Goal: Information Seeking & Learning: Learn about a topic

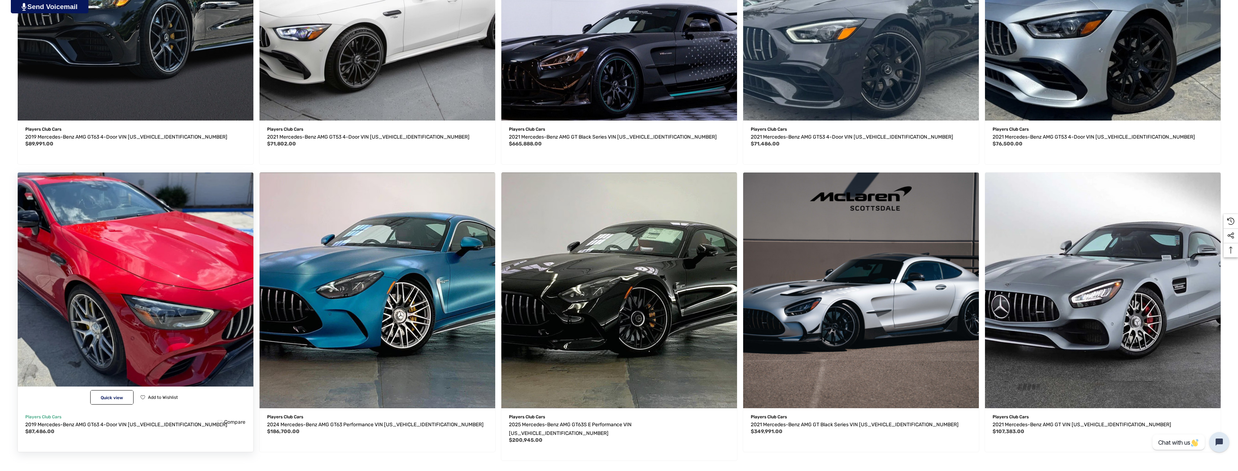
scroll to position [686, 0]
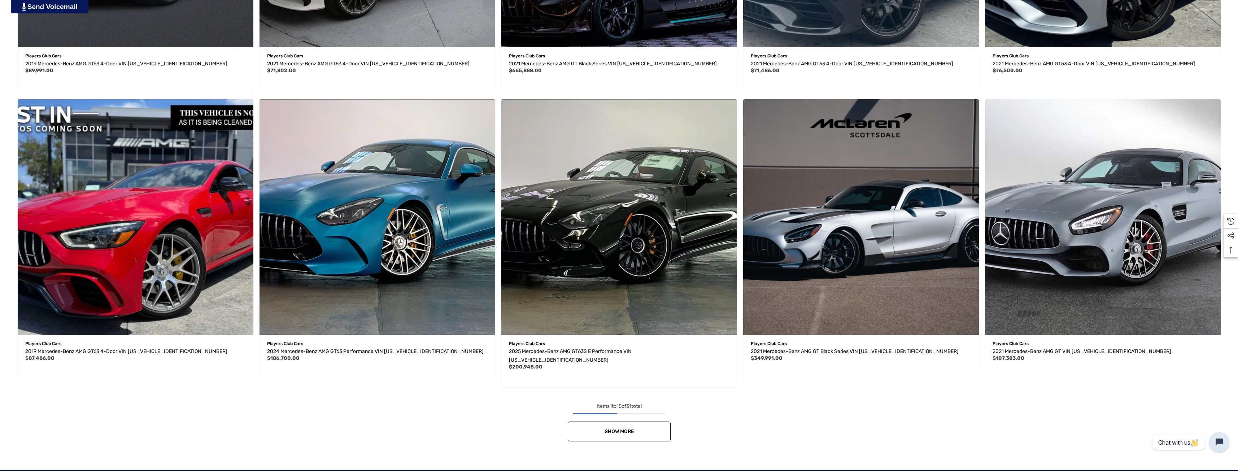
click at [632, 428] on span "Show More" at bounding box center [619, 431] width 30 height 6
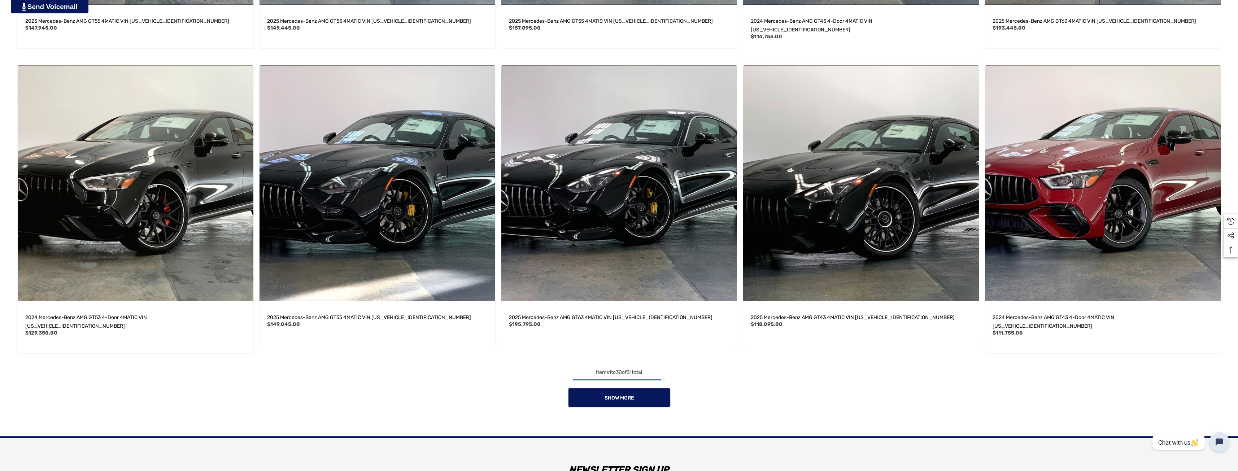
scroll to position [1624, 0]
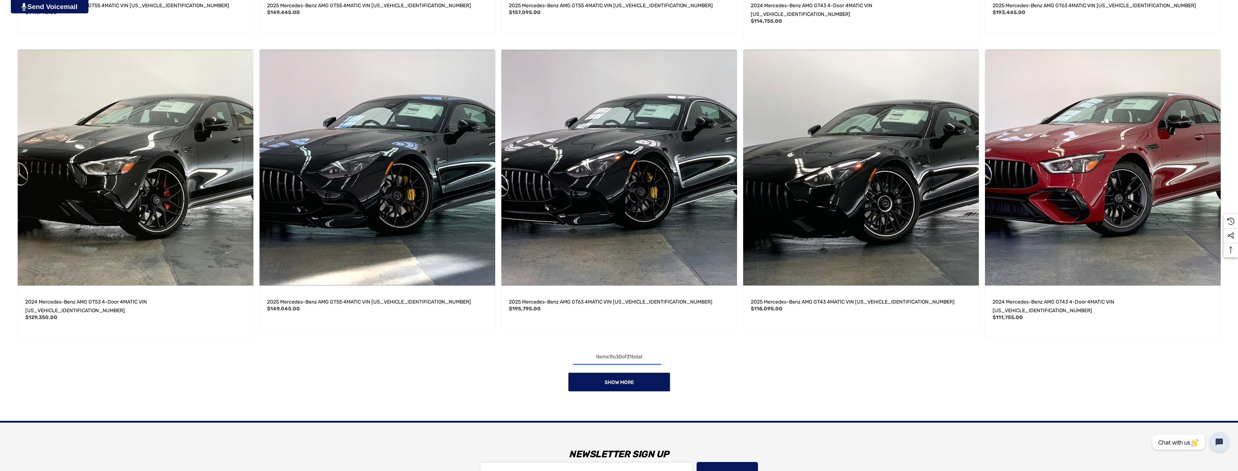
click at [264, 372] on div "Show More" at bounding box center [618, 382] width 1209 height 20
click at [600, 372] on link "Show More" at bounding box center [619, 382] width 103 height 20
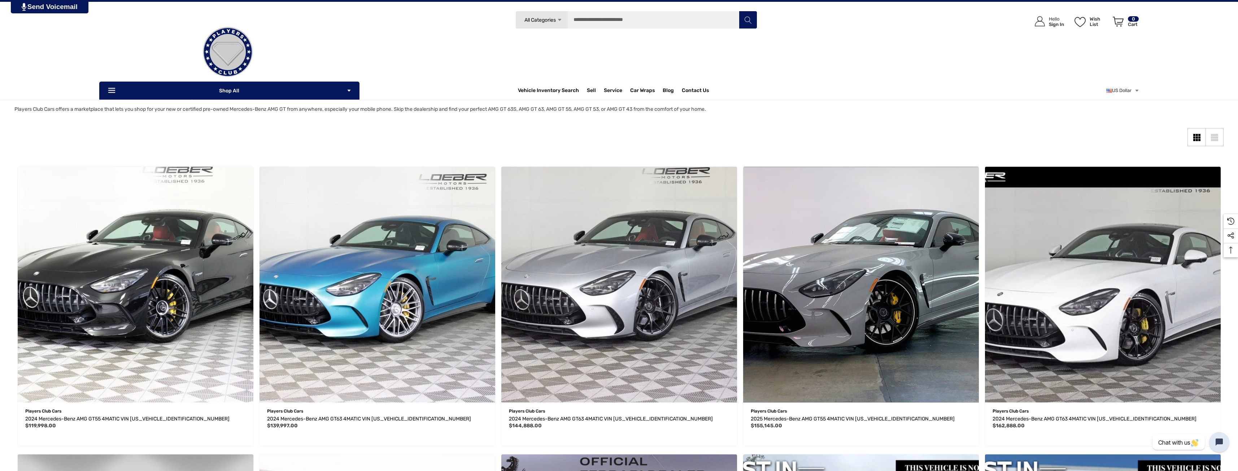
scroll to position [0, 0]
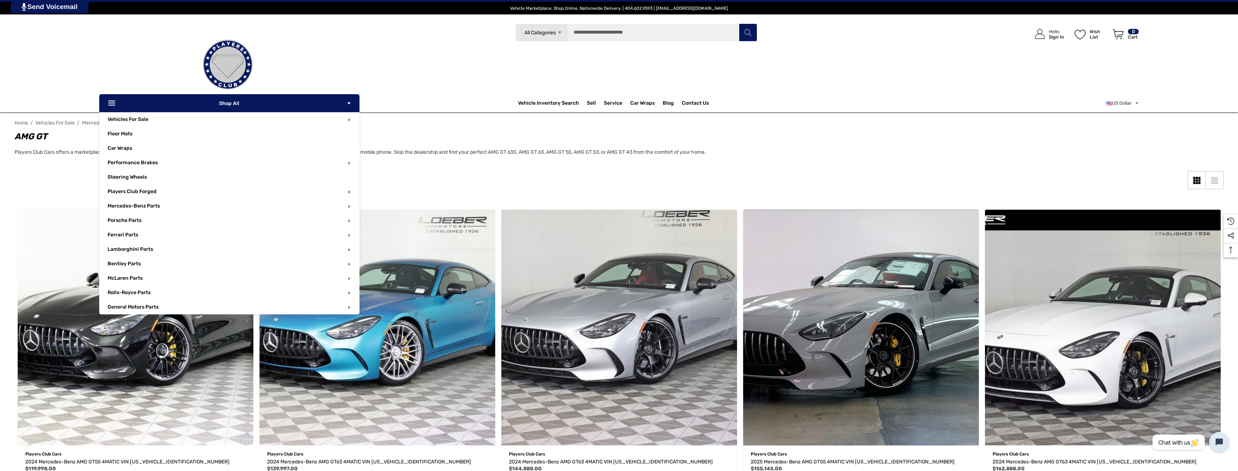
click at [271, 101] on p "Icon Line Icon Line Shop All Icon Arrow Down Icon Arrow Down" at bounding box center [229, 103] width 260 height 18
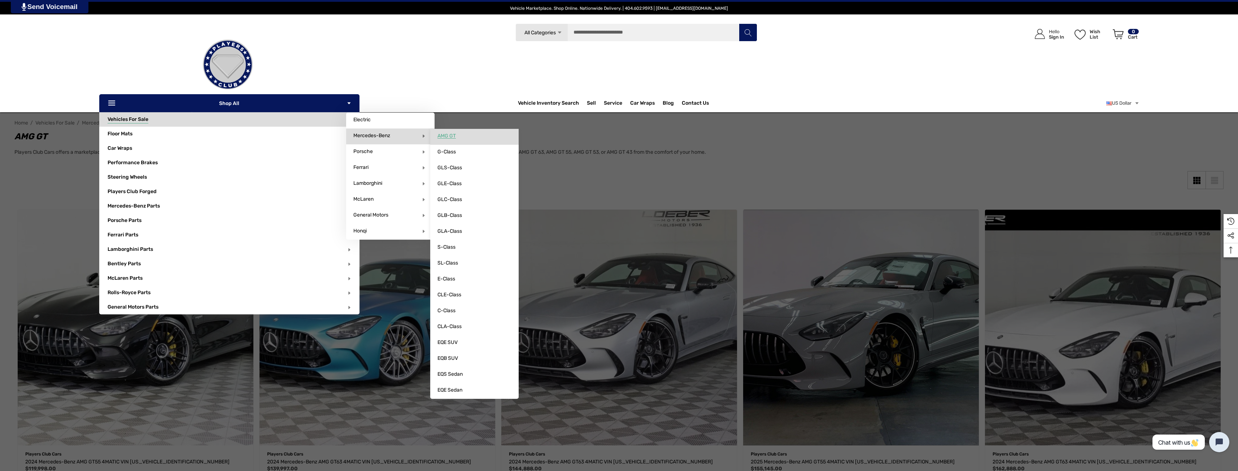
click at [462, 139] on link "AMG GT" at bounding box center [474, 136] width 88 height 14
